Goal: Task Accomplishment & Management: Complete application form

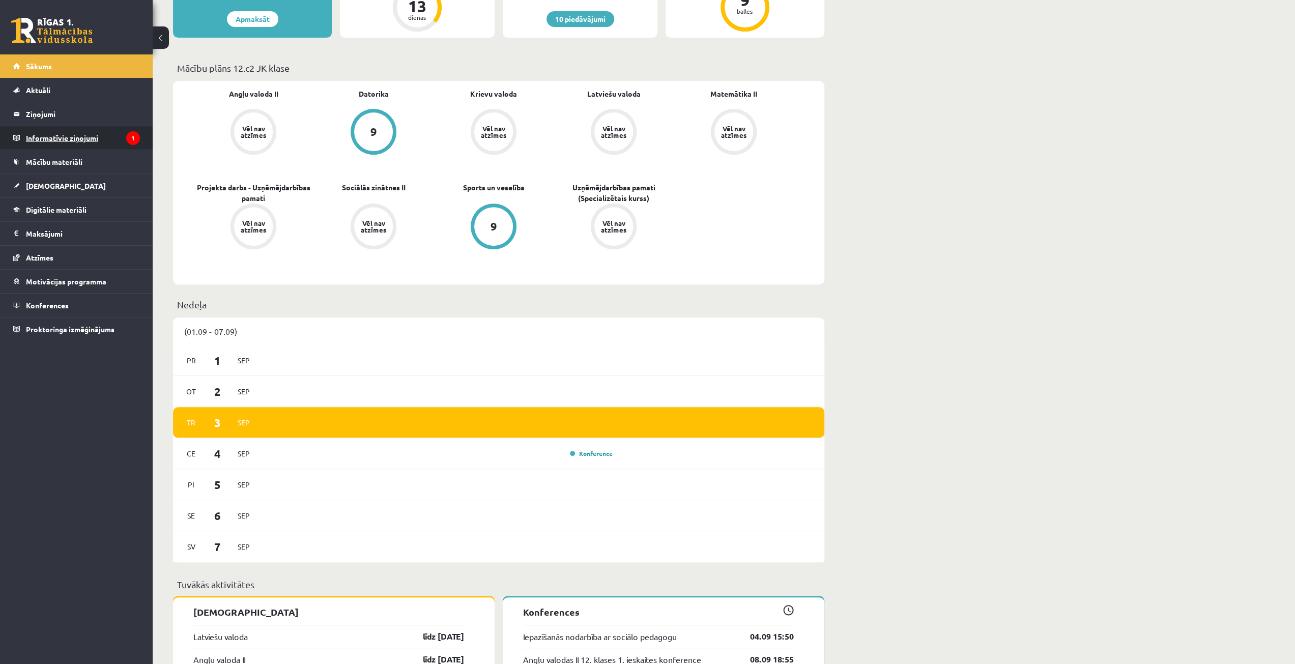
scroll to position [305, 0]
click at [50, 181] on span "[DEMOGRAPHIC_DATA]" at bounding box center [66, 185] width 80 height 9
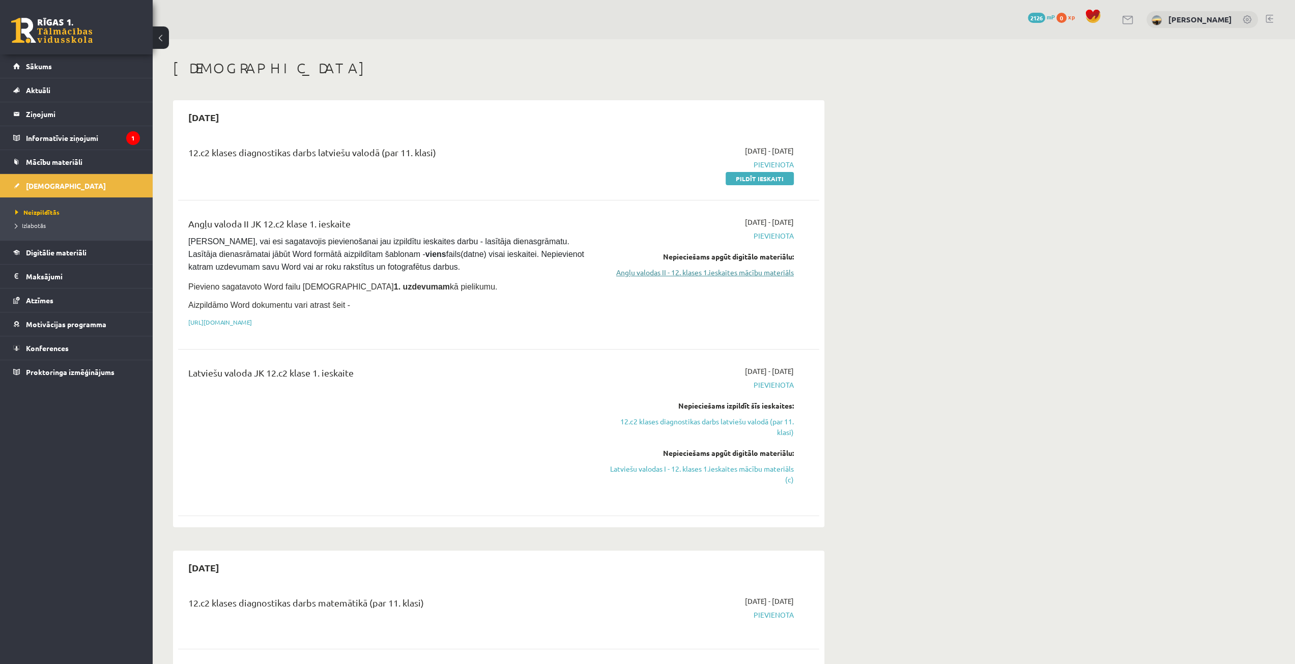
click at [722, 272] on link "Angļu valodas II - 12. klases 1.ieskaites mācību materiāls" at bounding box center [698, 272] width 192 height 11
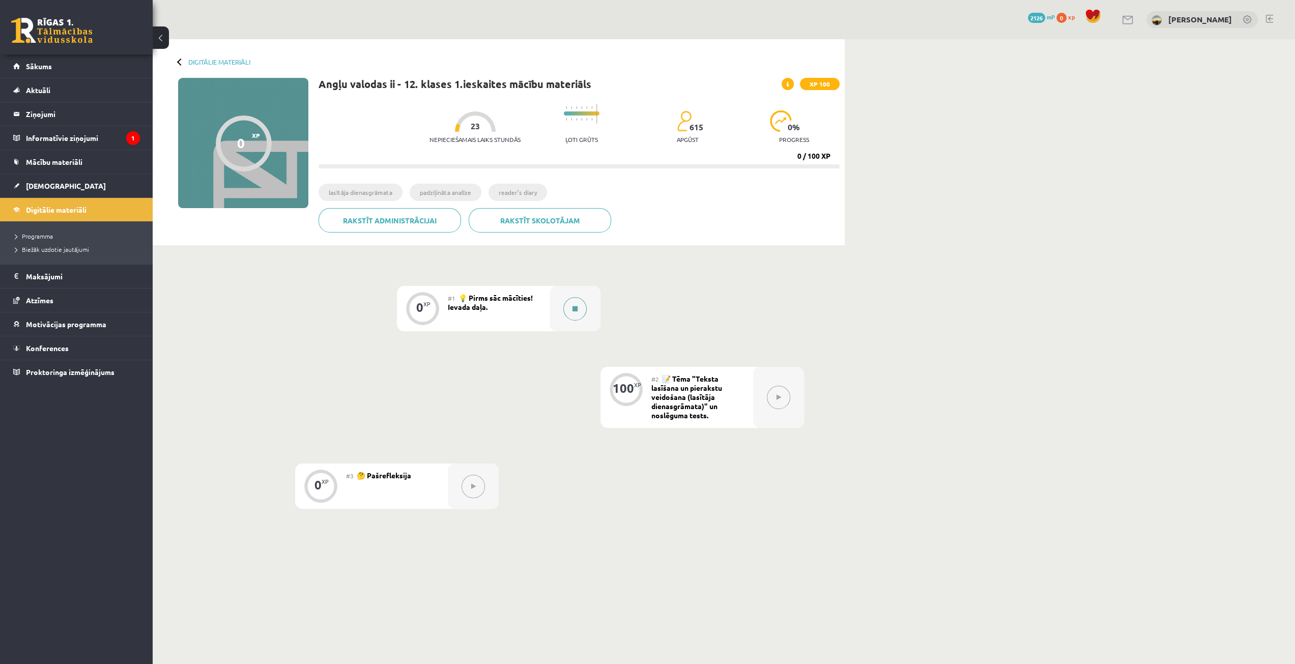
click at [569, 320] on div at bounding box center [575, 308] width 51 height 45
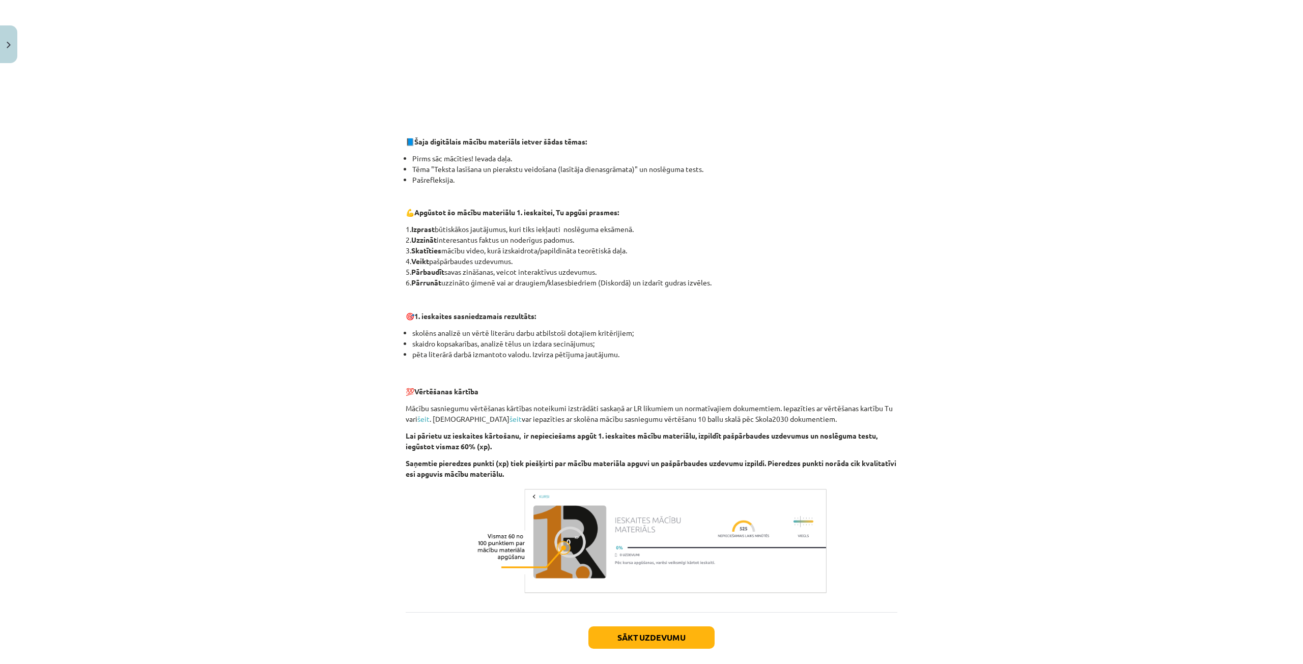
scroll to position [407, 0]
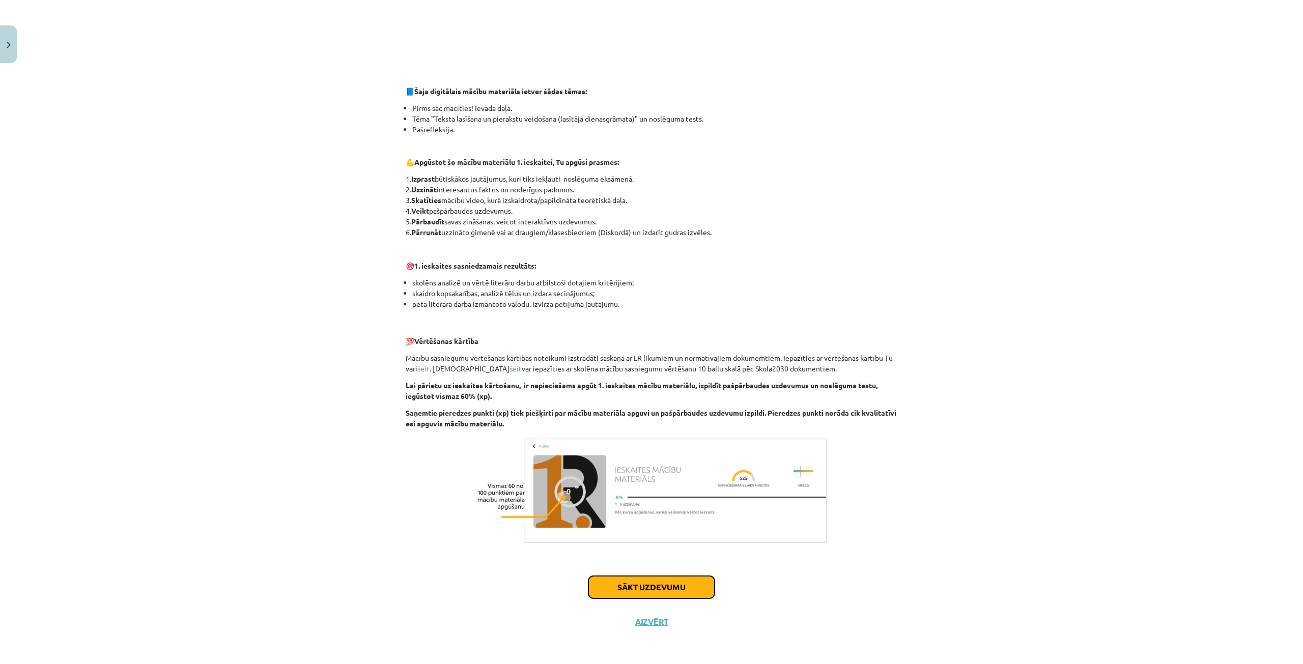
click at [659, 589] on button "Sākt uzdevumu" at bounding box center [651, 587] width 126 height 22
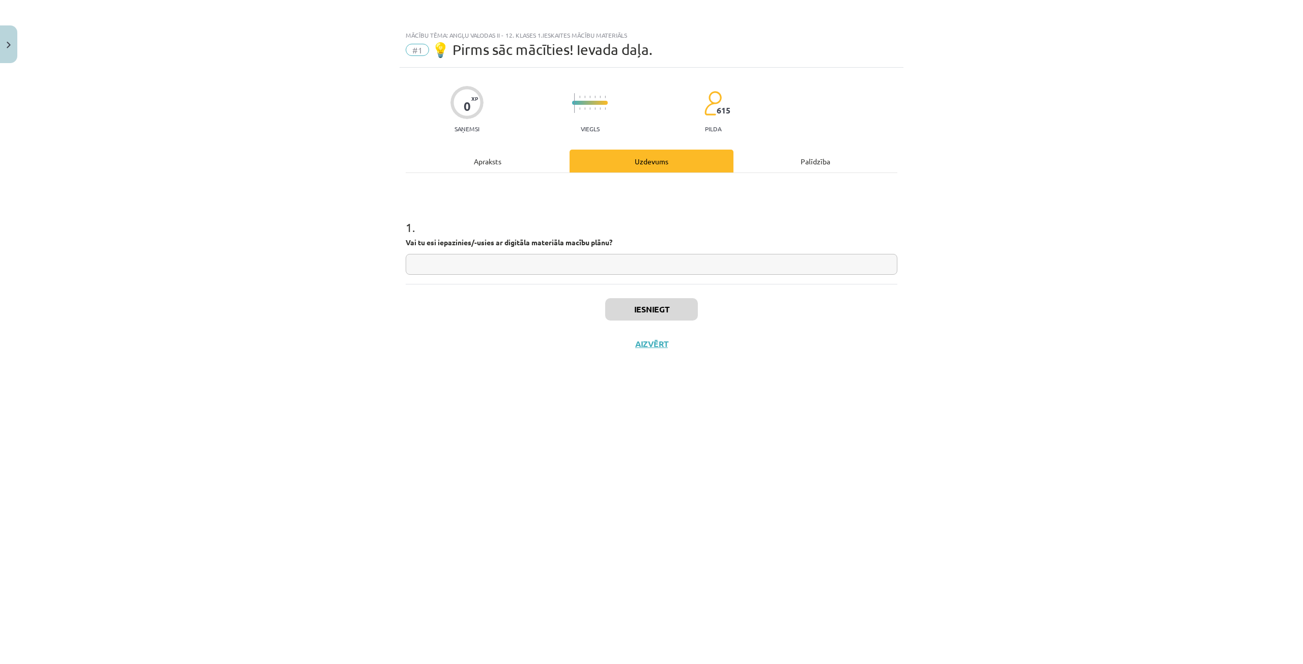
click at [536, 262] on input "text" at bounding box center [652, 264] width 492 height 21
type input "**"
click at [647, 310] on button "Iesniegt" at bounding box center [651, 309] width 93 height 22
click at [644, 344] on button "Nākamā nodarbība" at bounding box center [651, 350] width 100 height 23
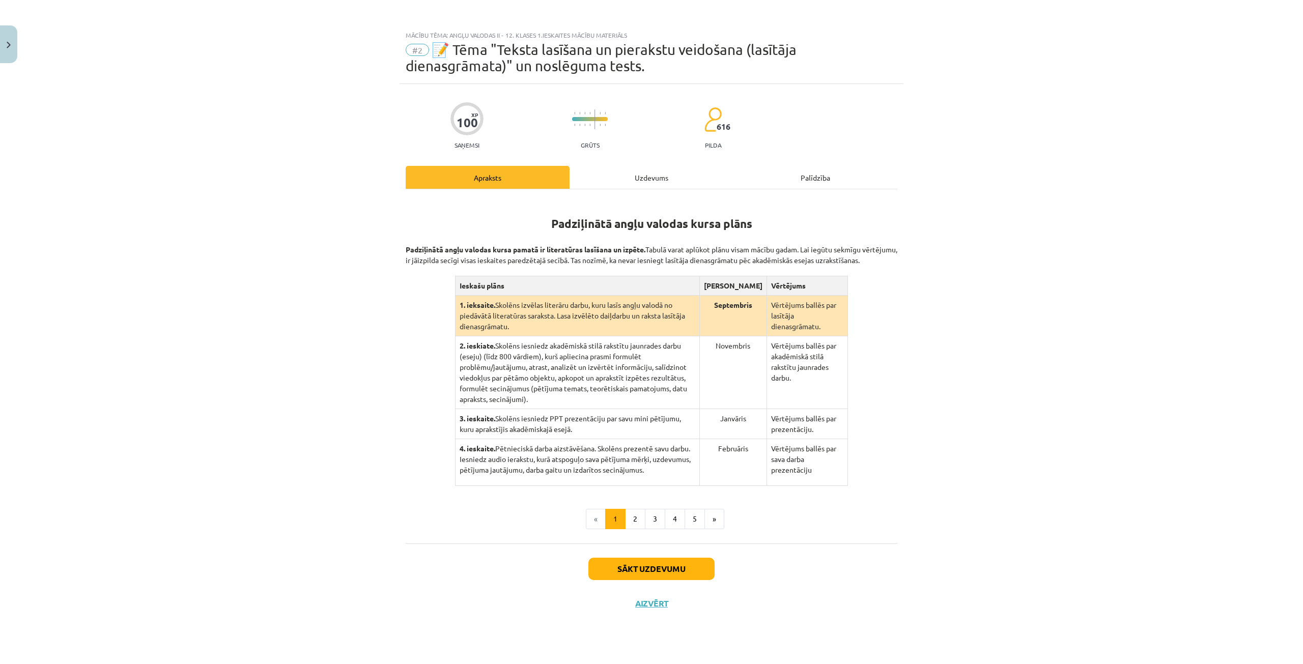
click at [514, 292] on th "Ieskašu plāns" at bounding box center [577, 285] width 244 height 19
drag, startPoint x: 514, startPoint y: 292, endPoint x: 482, endPoint y: 293, distance: 31.6
click at [489, 296] on th "Ieskašu plāns" at bounding box center [577, 285] width 244 height 19
drag, startPoint x: 457, startPoint y: 292, endPoint x: 899, endPoint y: 423, distance: 461.4
click at [899, 423] on div "100 XP Saņemsi Grūts 616 pilda Apraksts Uzdevums Palīdzība Padziļinātā angļu va…" at bounding box center [651, 361] width 504 height 555
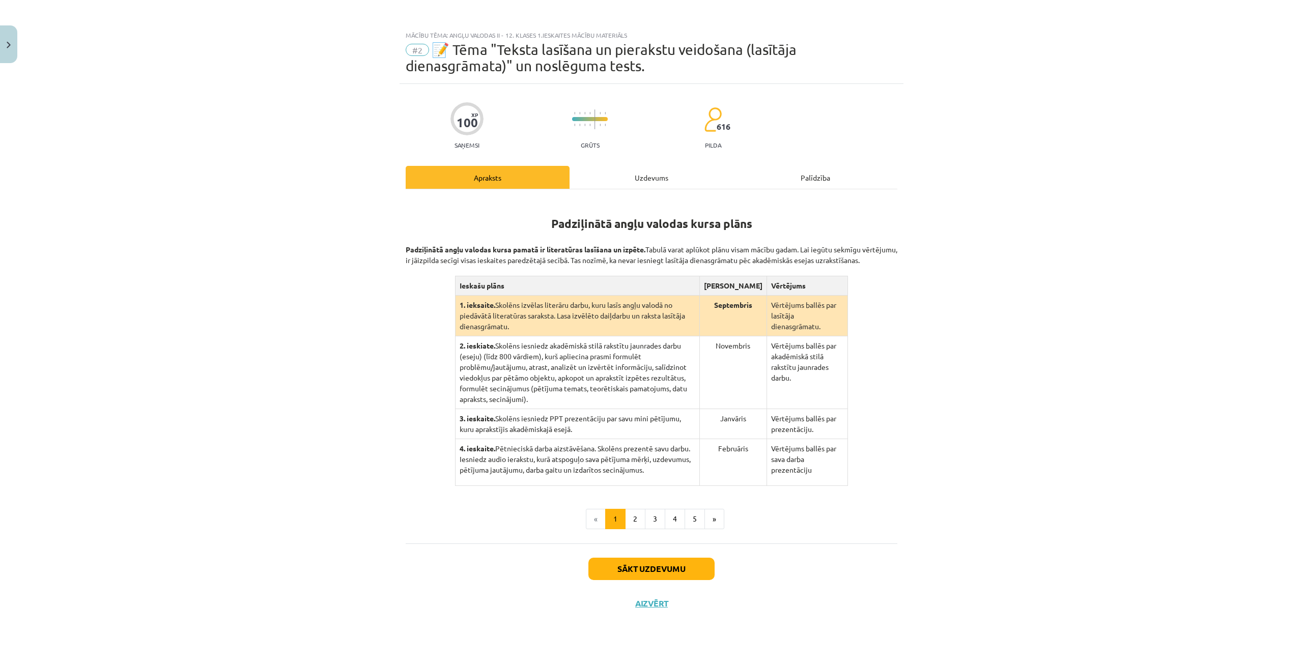
copy table
click at [638, 512] on button "2" at bounding box center [635, 519] width 20 height 20
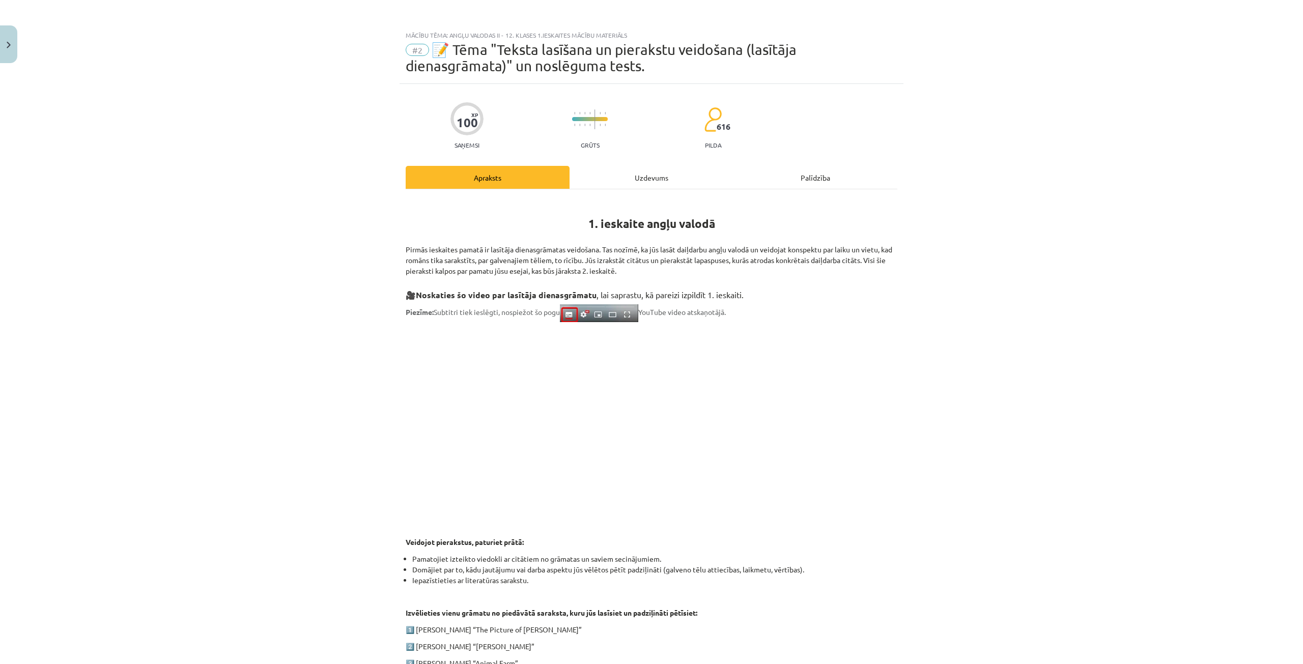
scroll to position [213, 0]
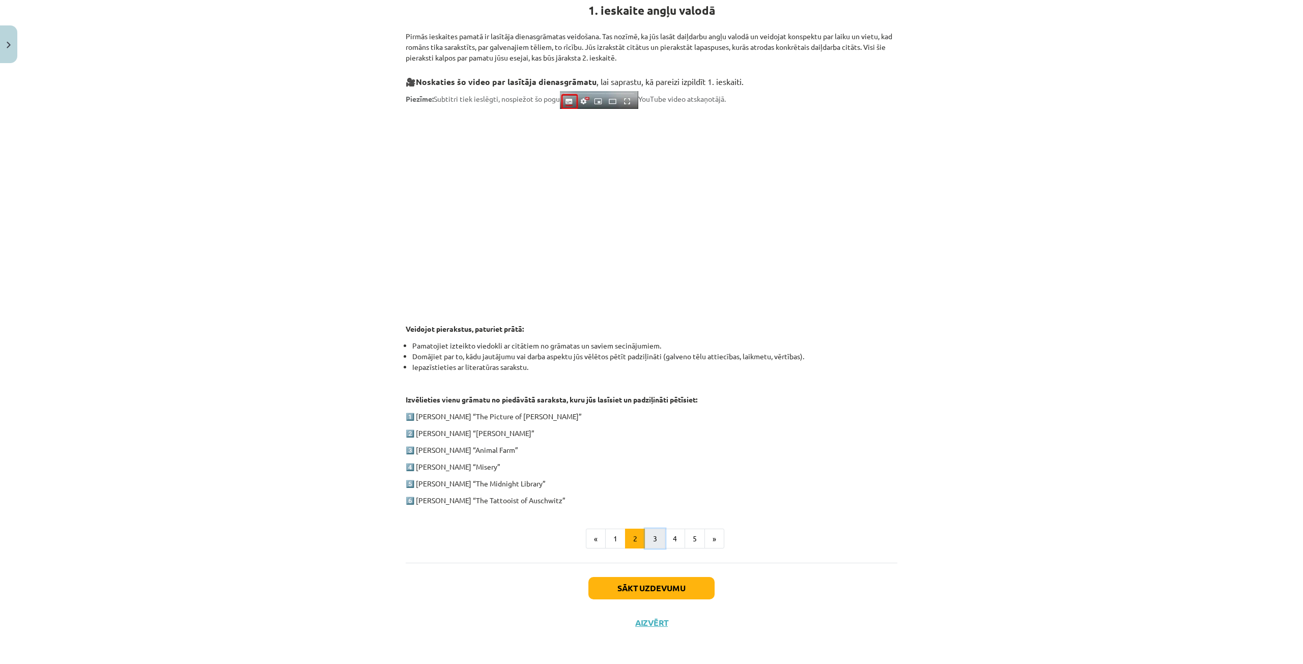
click at [651, 535] on button "3" at bounding box center [655, 539] width 20 height 20
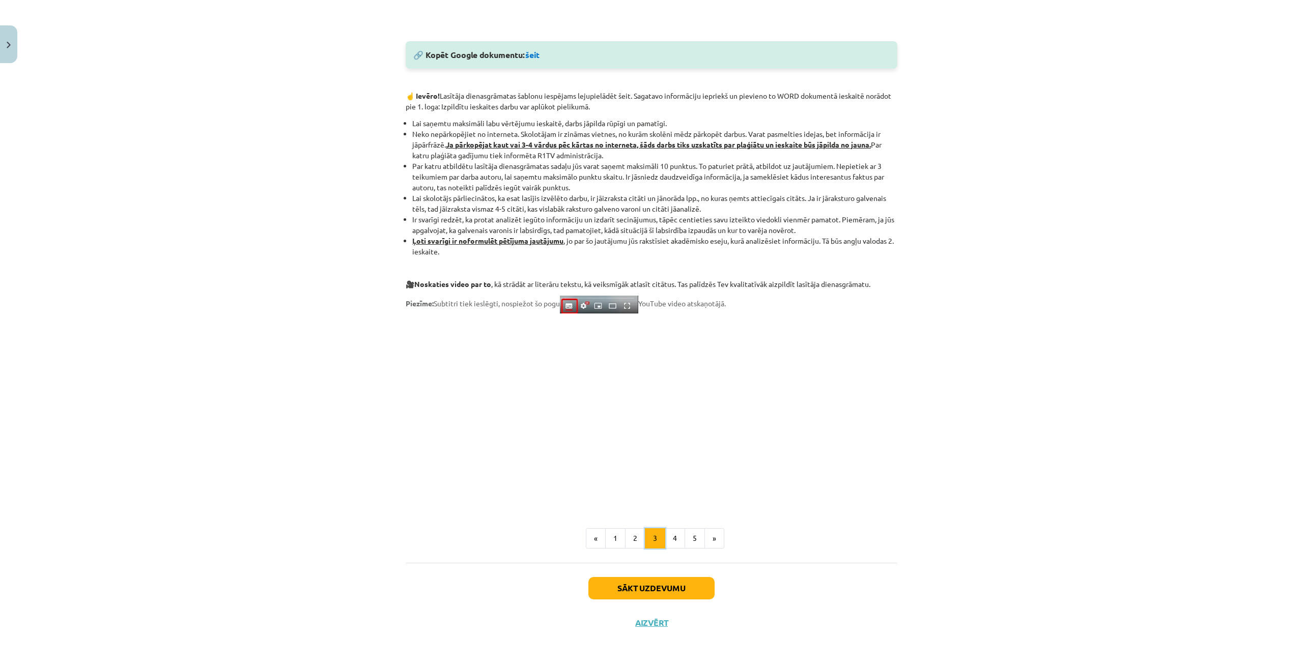
scroll to position [558, 0]
click at [635, 535] on button "2" at bounding box center [635, 538] width 20 height 20
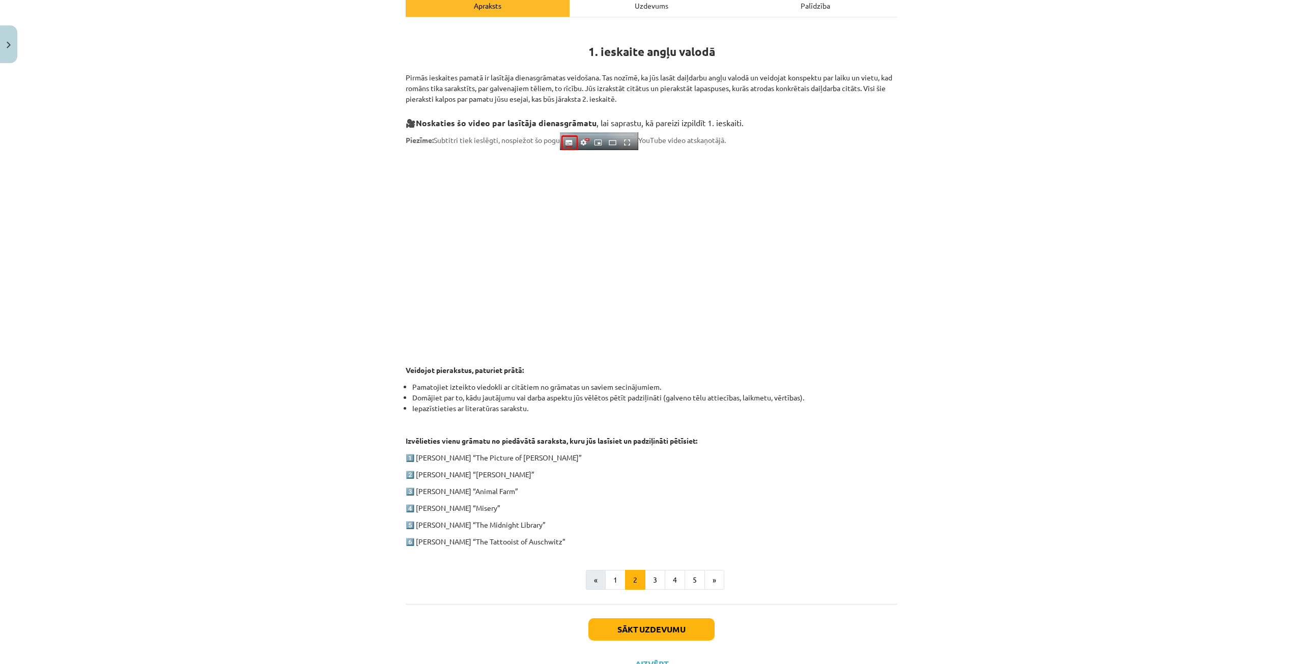
scroll to position [213, 0]
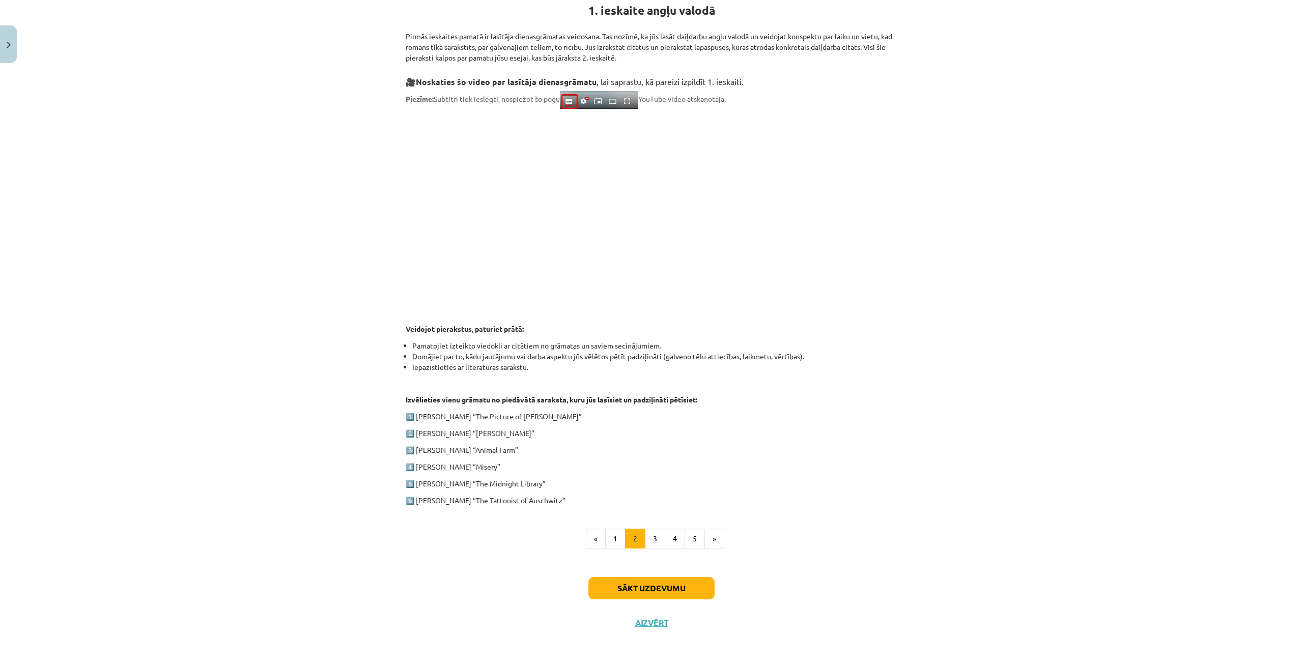
drag, startPoint x: 410, startPoint y: 414, endPoint x: 561, endPoint y: 504, distance: 175.9
click at [561, 504] on div "1. ieskaite angļu valodā Pirmās ieskaites pamatā ir lasītāja dienasgrāmatas vei…" at bounding box center [652, 266] width 492 height 563
copy div "1️⃣ Oscar Wilde “The Picture of Dorian Gray” 2️⃣ Charles Dickens “Oliver Twist”…"
click at [617, 538] on button "1" at bounding box center [615, 539] width 20 height 20
